Goal: Find specific page/section: Find specific page/section

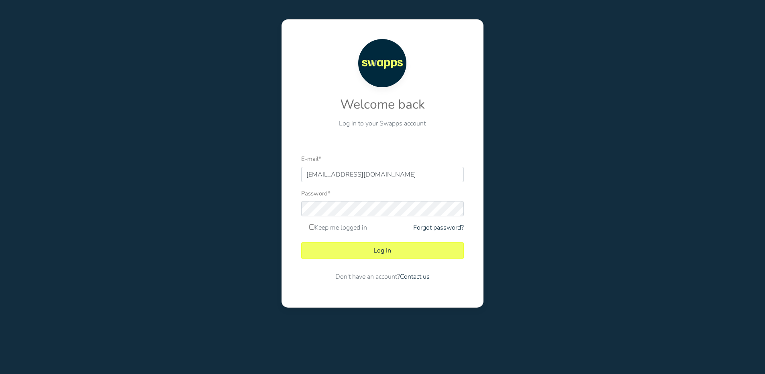
click at [301, 242] on button "Log In" at bounding box center [382, 250] width 163 height 17
click at [404, 251] on button "Log In" at bounding box center [382, 250] width 163 height 17
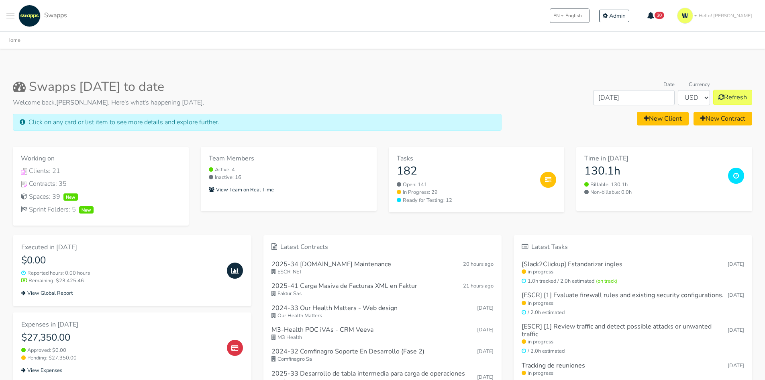
click at [8, 18] on span "Toggle navigation menu" at bounding box center [10, 18] width 8 height 1
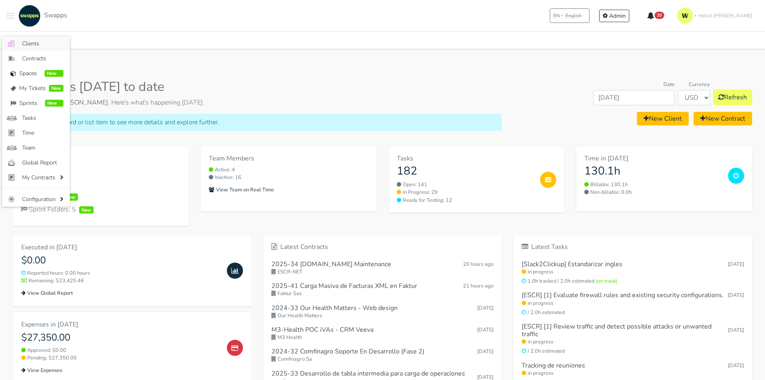
click at [30, 43] on span "Clients" at bounding box center [42, 43] width 41 height 8
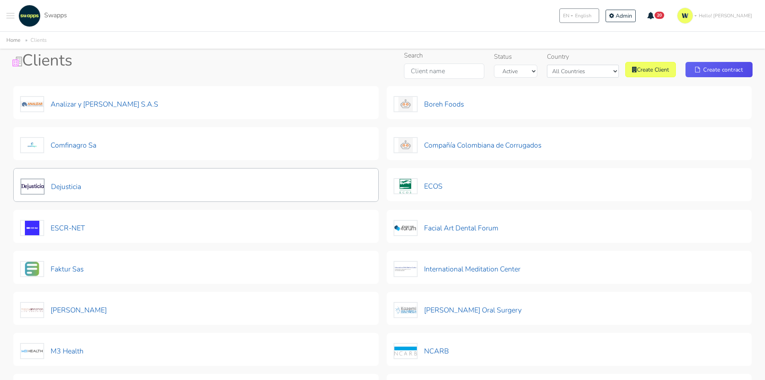
scroll to position [40, 0]
click at [68, 184] on button "Dejusticia" at bounding box center [50, 186] width 61 height 17
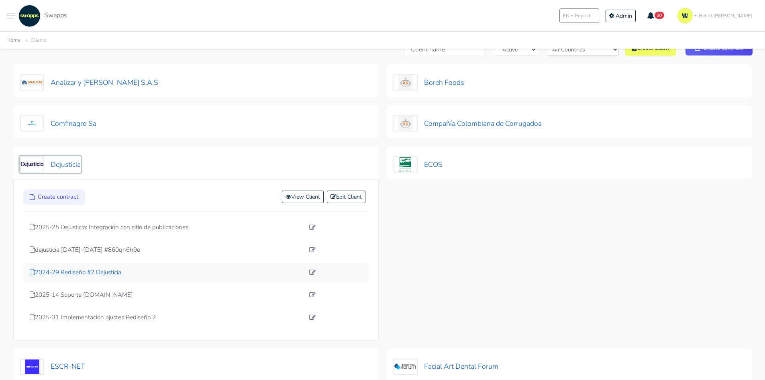
scroll to position [120, 0]
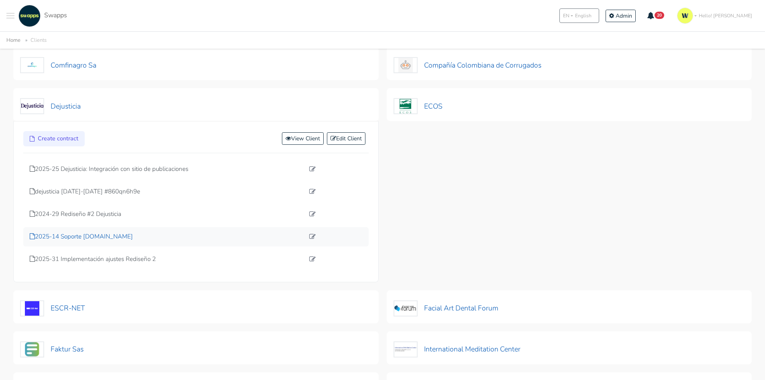
click at [99, 239] on p "2025-14 Soporte [DOMAIN_NAME]" at bounding box center [167, 236] width 275 height 9
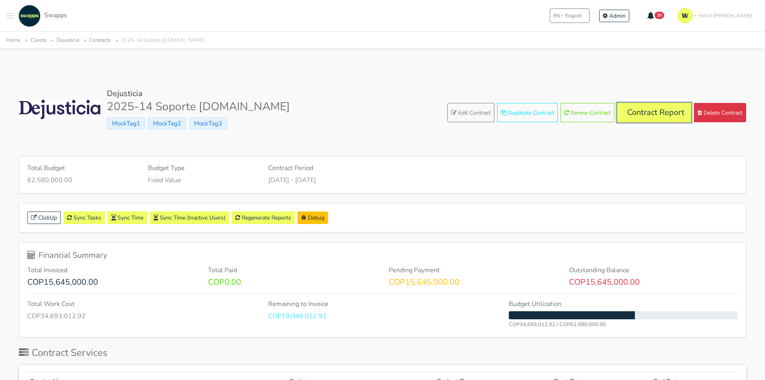
click at [640, 110] on link "Contract Report" at bounding box center [654, 112] width 74 height 19
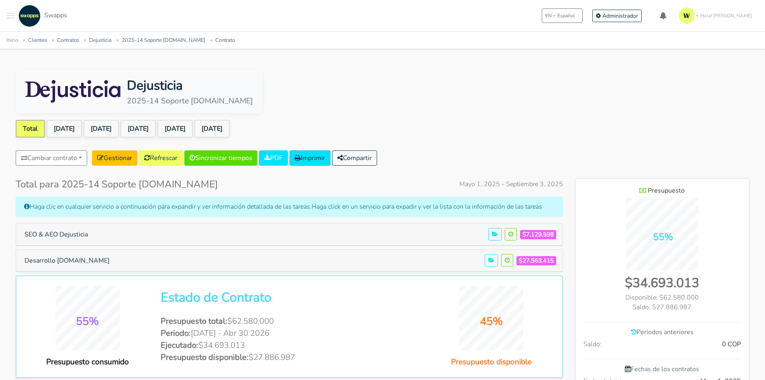
scroll to position [587, 174]
click at [89, 256] on button "Desarrollo [DOMAIN_NAME]" at bounding box center [67, 260] width 96 height 15
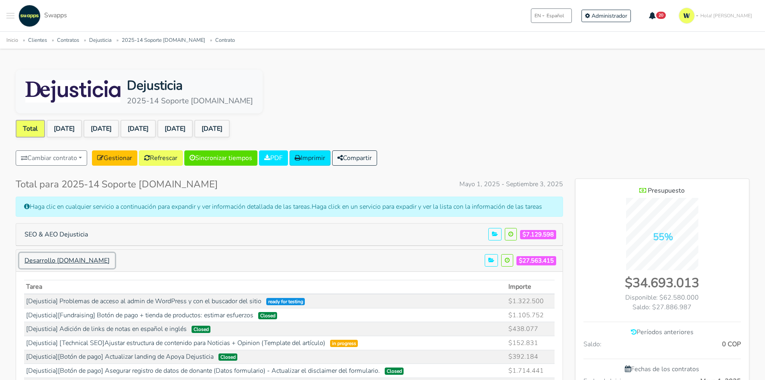
scroll to position [1257, 174]
click at [192, 123] on link "[DATE]" at bounding box center [174, 129] width 35 height 18
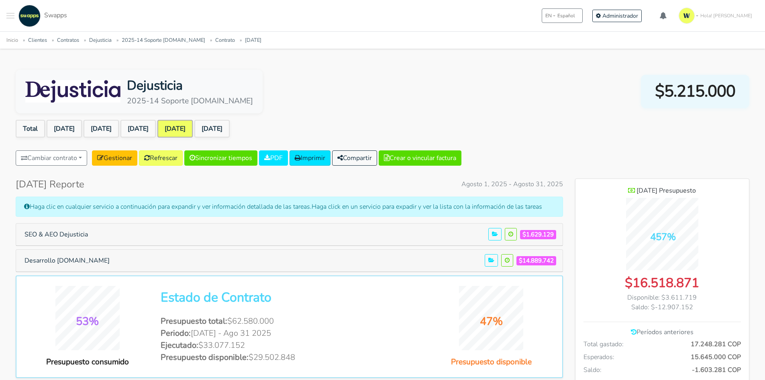
scroll to position [652, 174]
click at [56, 265] on button "Desarrollo [DOMAIN_NAME]" at bounding box center [67, 260] width 96 height 15
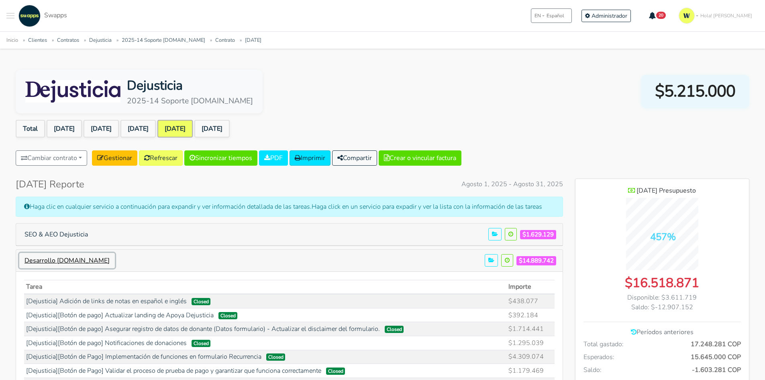
scroll to position [888, 174]
click at [19, 253] on button "Desarrollo [DOMAIN_NAME]" at bounding box center [67, 260] width 96 height 15
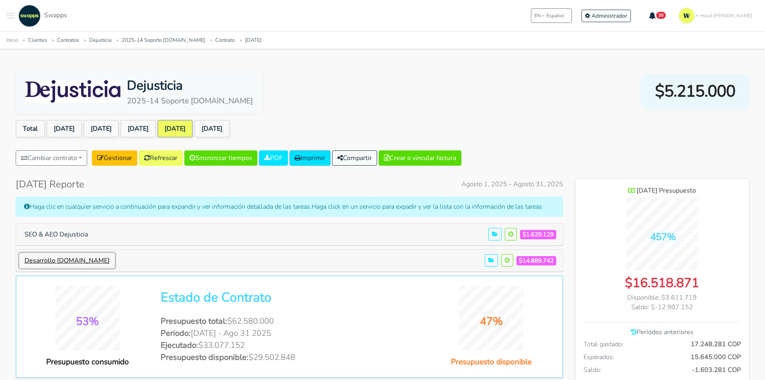
scroll to position [400984, 401462]
drag, startPoint x: 64, startPoint y: 255, endPoint x: 152, endPoint y: 247, distance: 88.4
click at [82, 254] on button "Desarrollo [DOMAIN_NAME]" at bounding box center [67, 260] width 96 height 15
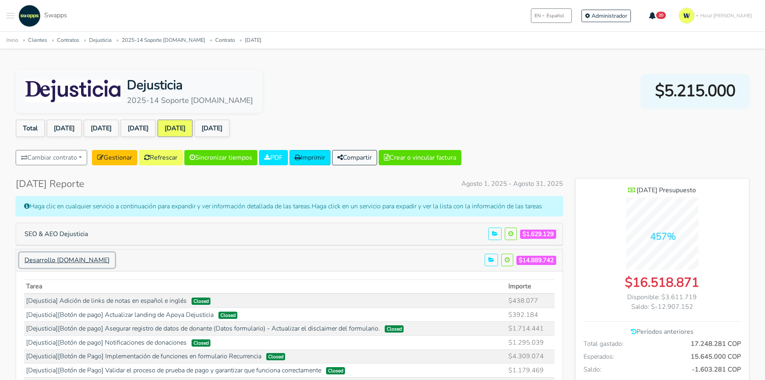
scroll to position [0, 0]
click at [152, 131] on link "[DATE]" at bounding box center [137, 129] width 35 height 18
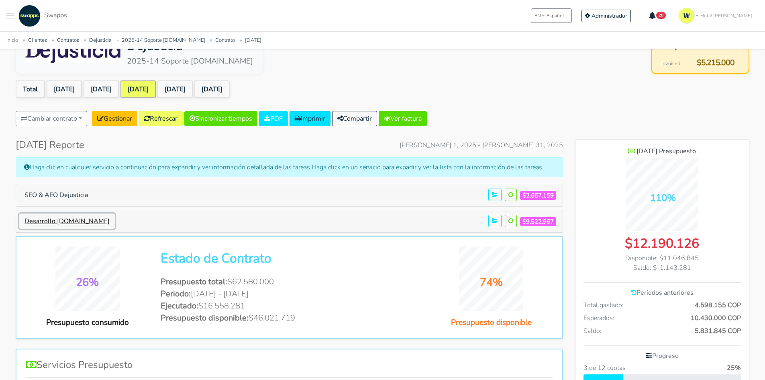
click at [65, 223] on button "Desarrollo dejusticia.org" at bounding box center [67, 220] width 96 height 15
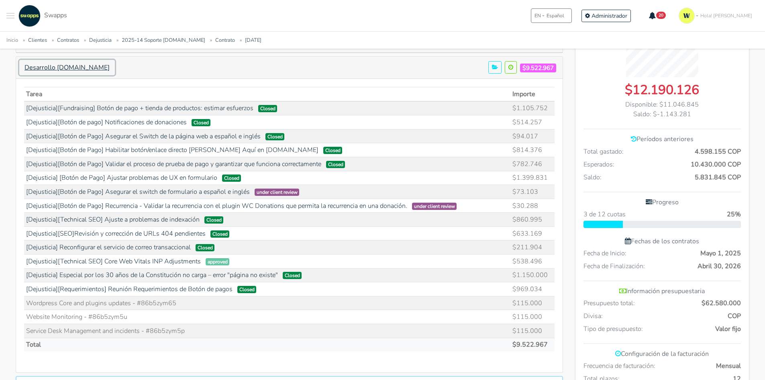
scroll to position [201, 0]
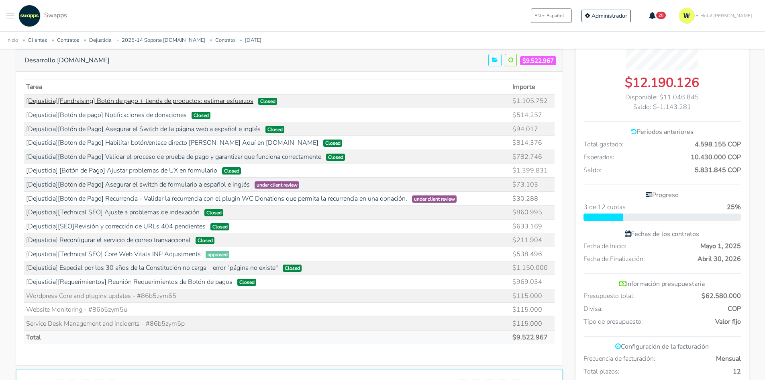
click at [210, 104] on link "[Dejusticia][Fundraising] Botón de pago + tienda de productos: estimar esfuerzos" at bounding box center [139, 100] width 227 height 9
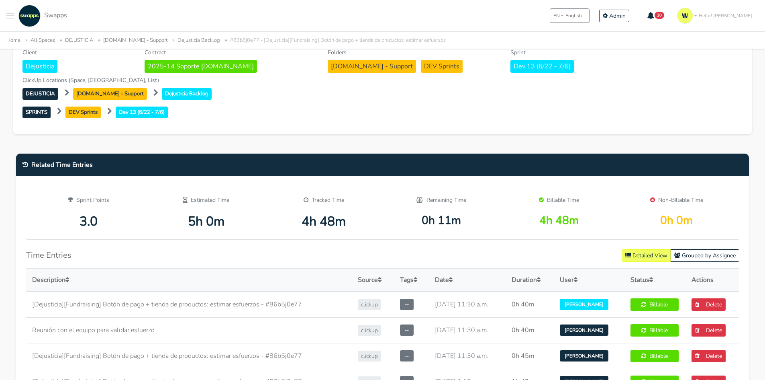
scroll to position [281, 0]
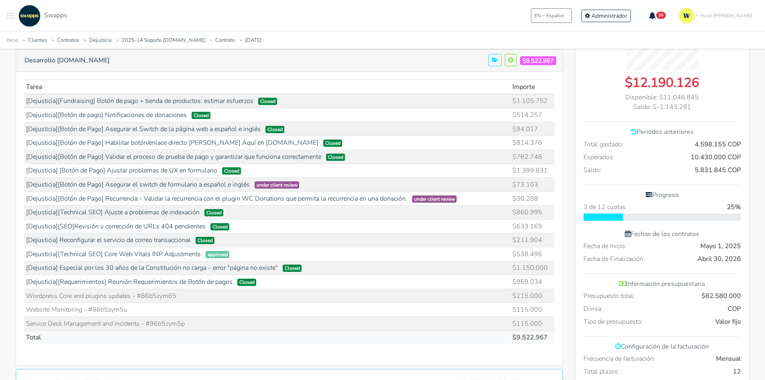
scroll to position [833, 174]
